Goal: Task Accomplishment & Management: Use online tool/utility

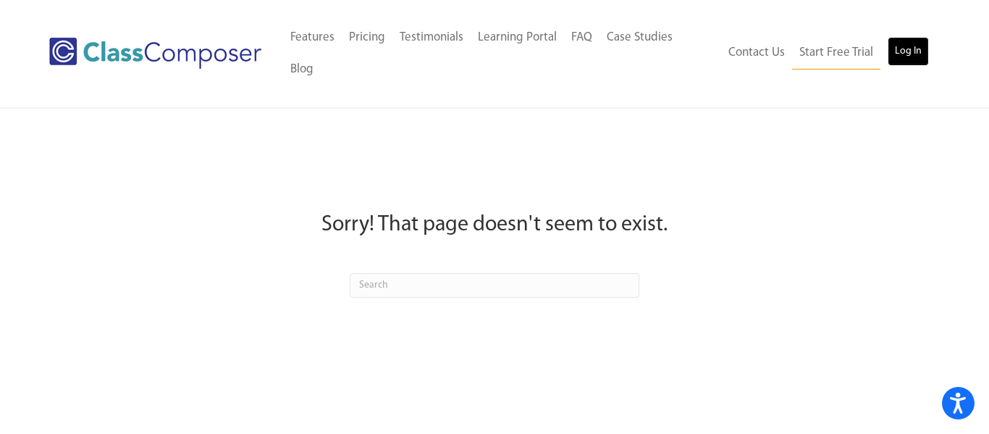
click at [905, 37] on link "Log In" at bounding box center [908, 51] width 41 height 29
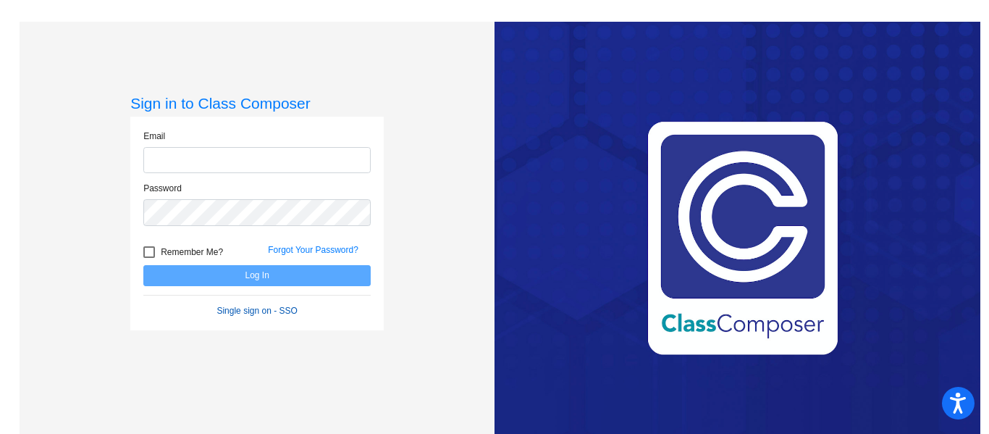
click at [237, 311] on form "Email Password Remember Me? Forgot Your Password? Log In Single sign on - SSO" at bounding box center [256, 224] width 227 height 188
